Goal: Information Seeking & Learning: Check status

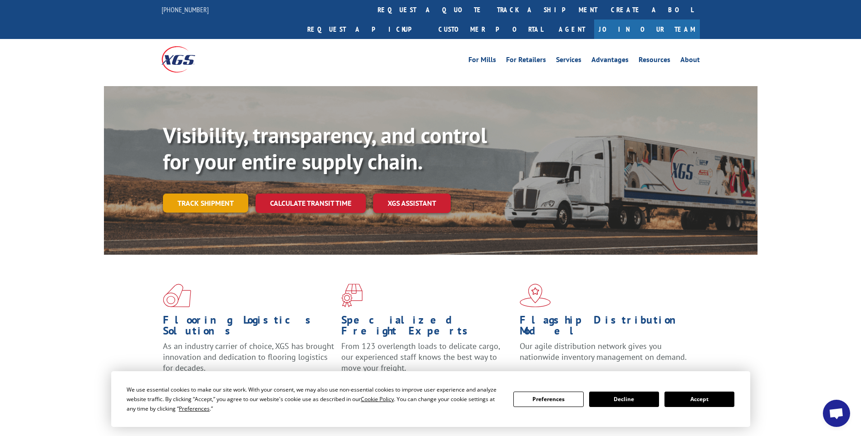
click at [172, 194] on link "Track shipment" at bounding box center [205, 203] width 85 height 19
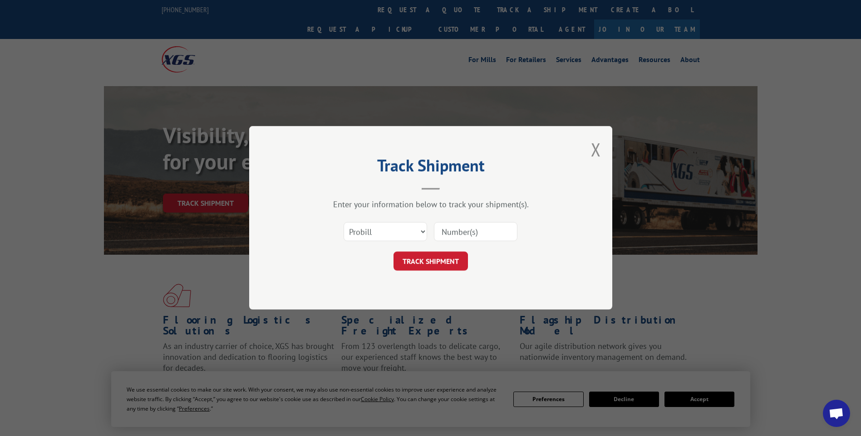
click at [464, 228] on input at bounding box center [475, 232] width 83 height 19
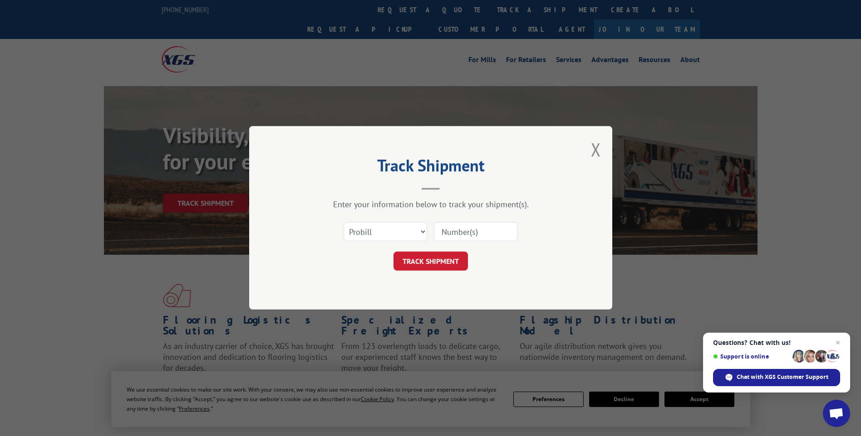
paste input "17009358"
type input "17009358"
click at [430, 264] on button "TRACK SHIPMENT" at bounding box center [430, 261] width 74 height 19
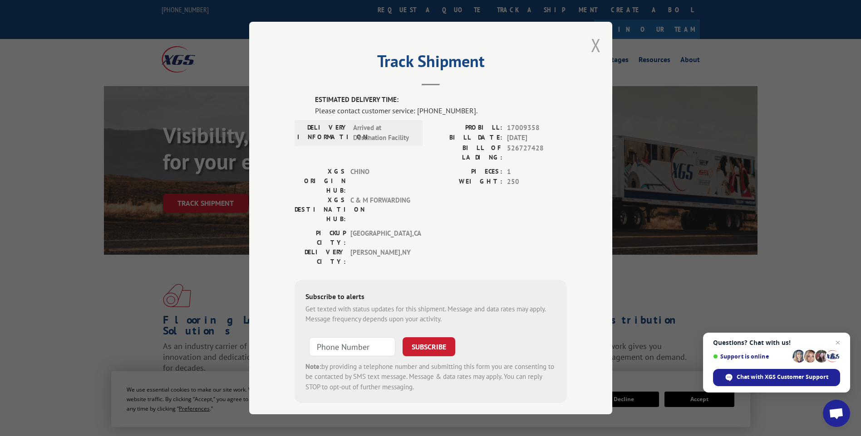
click at [592, 46] on button "Close modal" at bounding box center [596, 45] width 10 height 24
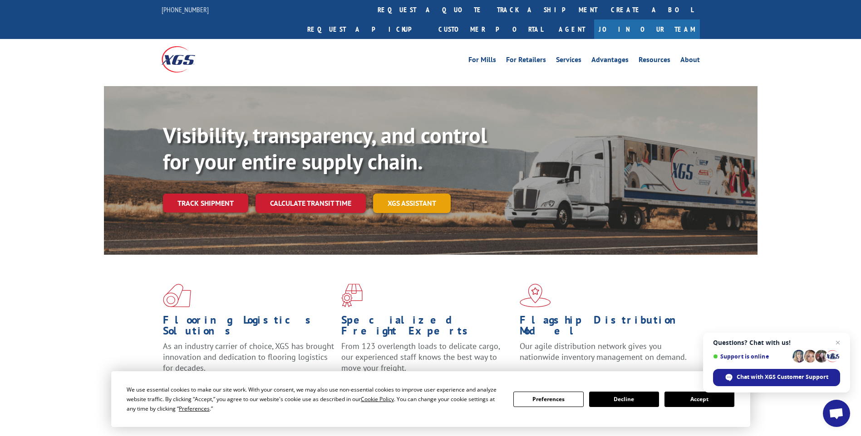
click at [388, 194] on link "XGS ASSISTANT" at bounding box center [412, 204] width 78 height 20
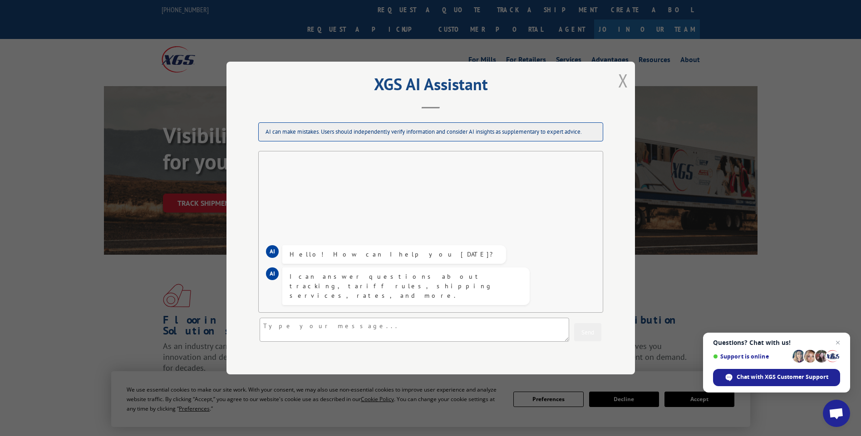
click at [623, 76] on button "Close modal" at bounding box center [623, 81] width 10 height 24
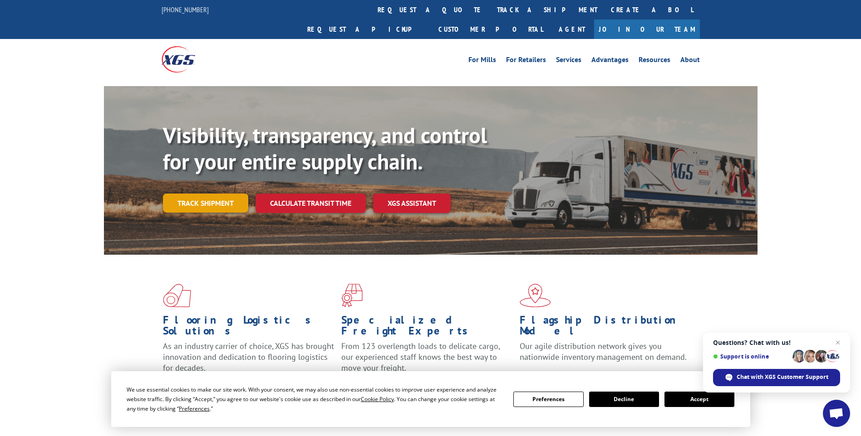
click at [206, 194] on link "Track shipment" at bounding box center [205, 203] width 85 height 19
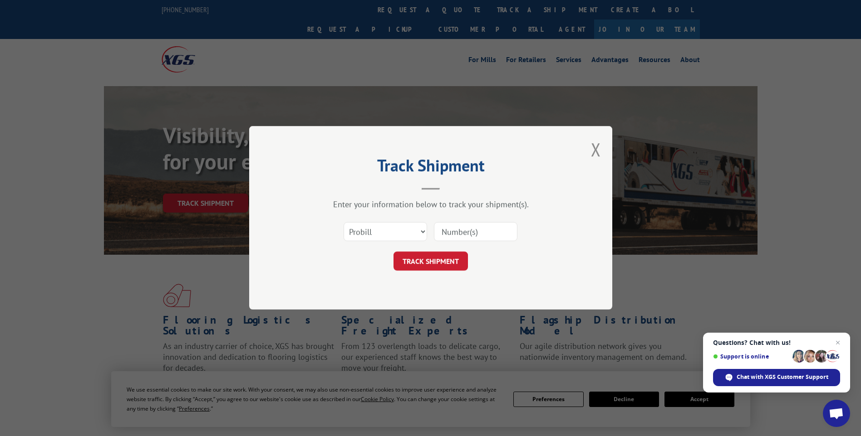
click at [459, 231] on input at bounding box center [475, 232] width 83 height 19
paste input "17009358"
type input "17009358"
click at [437, 256] on button "TRACK SHIPMENT" at bounding box center [430, 261] width 74 height 19
